Goal: Obtain resource: Obtain resource

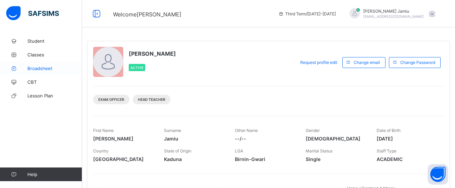
click at [45, 67] on span "Broadsheet" at bounding box center [54, 68] width 55 height 5
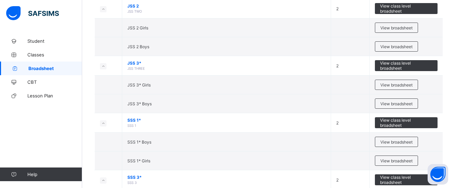
scroll to position [2810, 0]
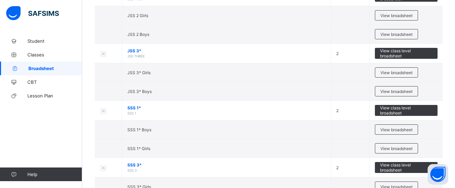
click at [390, 70] on span "View broadsheet" at bounding box center [397, 72] width 32 height 5
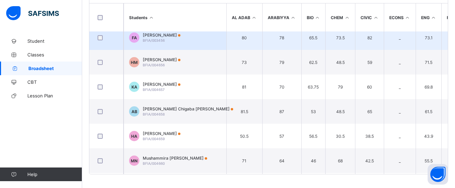
scroll to position [137, 0]
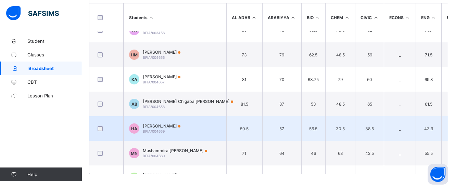
click at [168, 126] on span "Hauwa Gandi Aminu" at bounding box center [162, 126] width 38 height 5
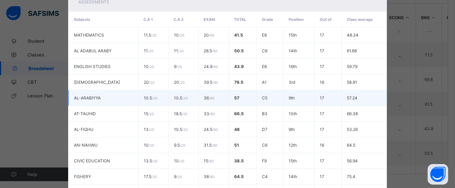
click at [262, 102] on td "C5" at bounding box center [270, 98] width 27 height 16
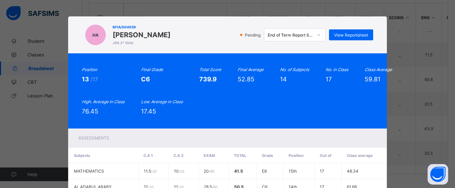
scroll to position [0, 0]
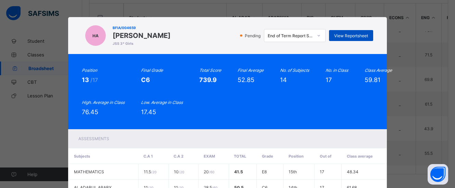
click at [349, 38] on div "View Reportsheet" at bounding box center [351, 35] width 44 height 11
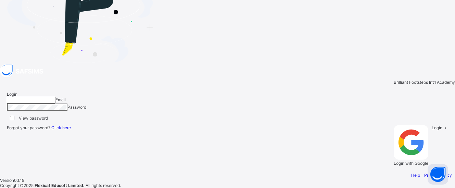
type input "**********"
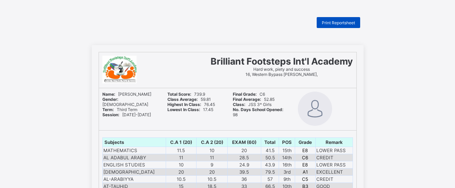
click at [336, 23] on span "Print Reportsheet" at bounding box center [338, 22] width 33 height 5
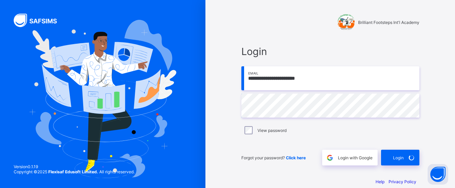
scroll to position [10, 0]
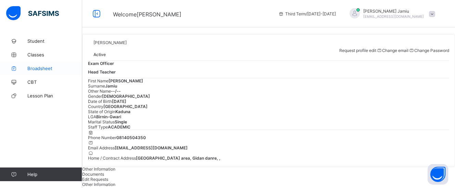
click at [33, 69] on span "Broadsheet" at bounding box center [54, 68] width 55 height 5
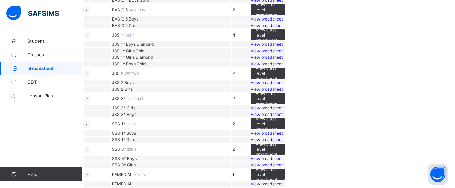
scroll to position [2887, 0]
click at [283, 137] on span "View broadsheet" at bounding box center [267, 139] width 32 height 5
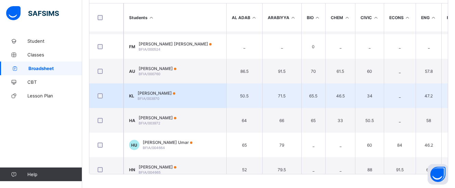
scroll to position [34, 0]
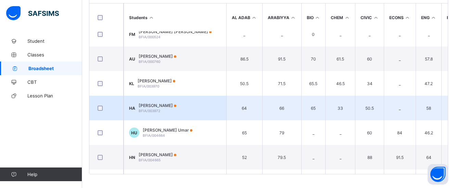
click at [167, 107] on span "[PERSON_NAME]" at bounding box center [158, 105] width 38 height 5
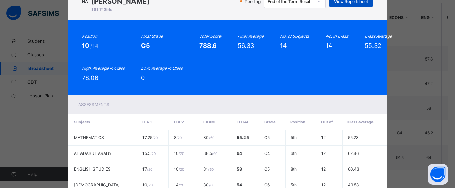
click at [351, 3] on span "View Reportsheet" at bounding box center [351, 1] width 34 height 5
click at [51, 82] on div "HA BFIA/003972 Hauwa Bello Aminu SSS 1* Girls Pending End of the Term Result Vi…" at bounding box center [227, 94] width 455 height 188
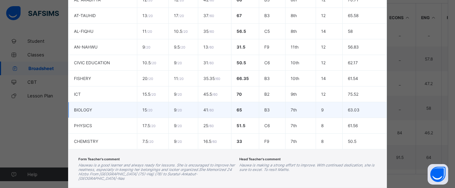
scroll to position [272, 0]
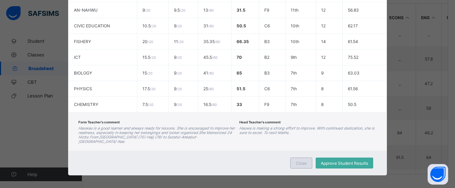
click at [298, 161] on span "Close" at bounding box center [301, 163] width 11 height 5
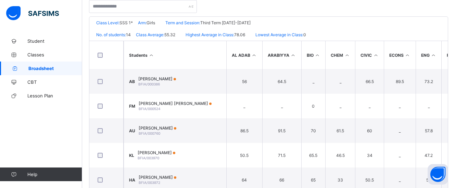
scroll to position [0, 0]
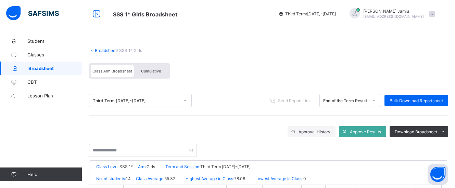
click at [154, 73] on span "Cumulative" at bounding box center [151, 71] width 20 height 5
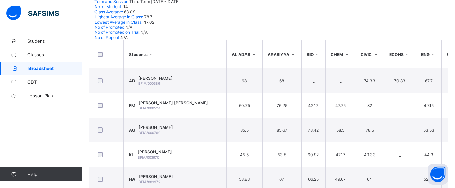
scroll to position [176, 0]
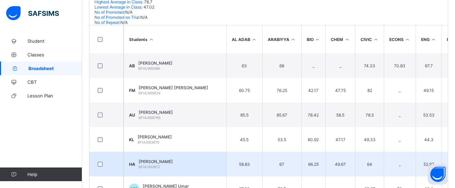
click at [168, 159] on span "[PERSON_NAME]" at bounding box center [156, 161] width 34 height 5
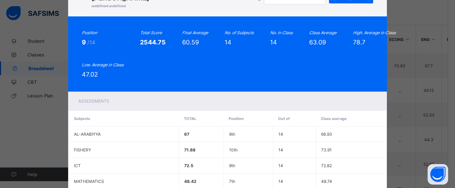
scroll to position [0, 0]
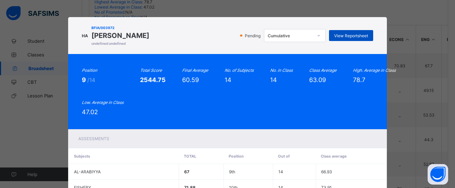
click at [354, 38] on span "View Reportsheet" at bounding box center [351, 35] width 34 height 5
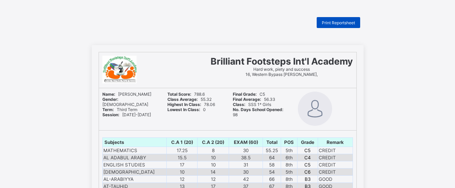
click at [352, 26] on div "Print Reportsheet" at bounding box center [339, 22] width 44 height 11
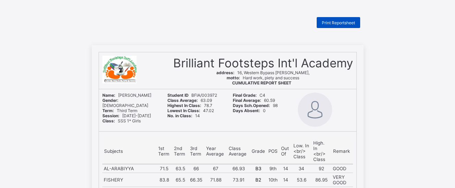
click at [355, 23] on span "Print Reportsheet" at bounding box center [338, 22] width 33 height 5
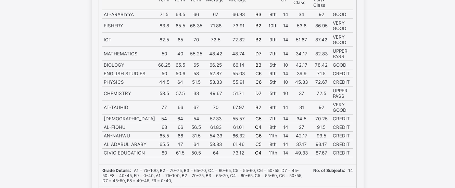
scroll to position [171, 0]
